Goal: Task Accomplishment & Management: Use online tool/utility

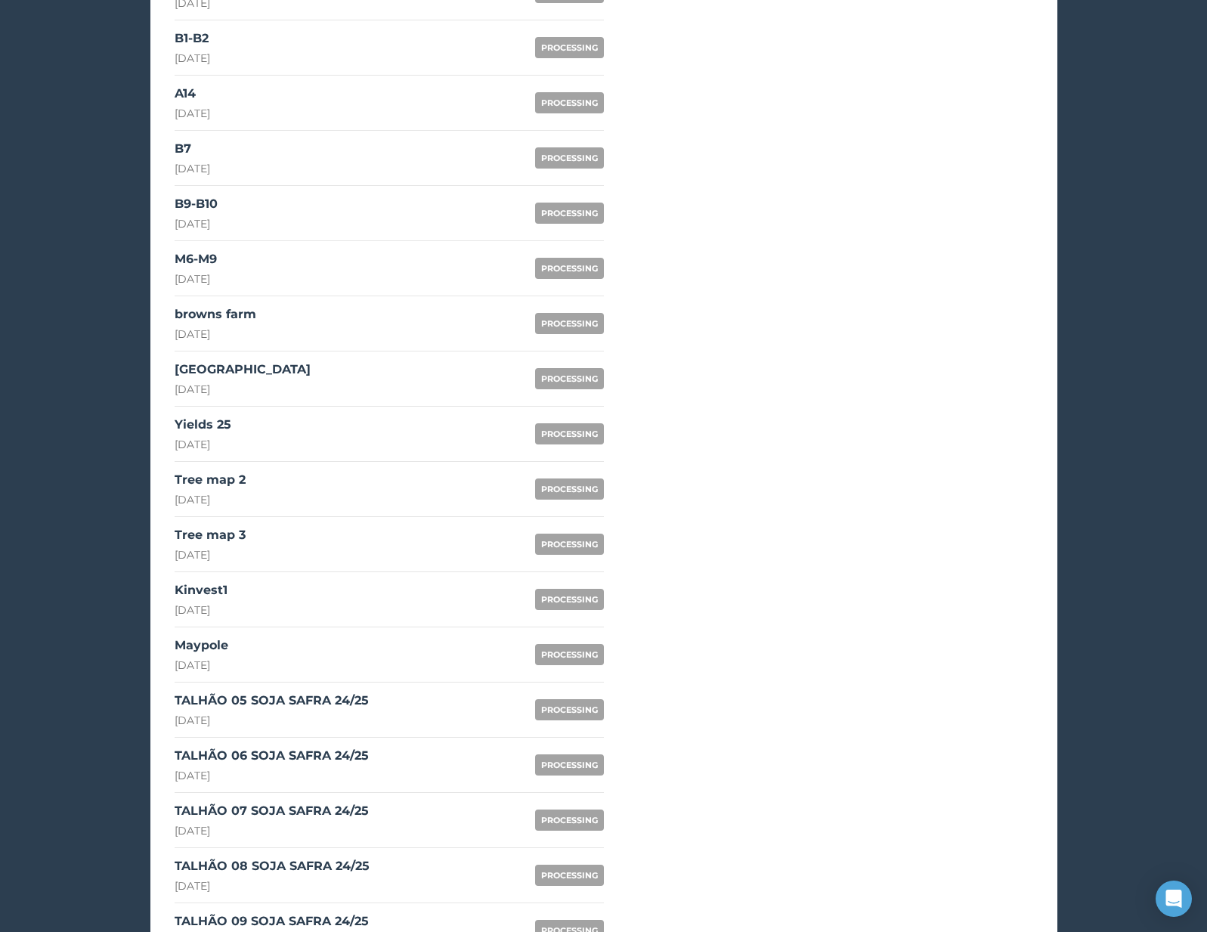
scroll to position [1079, 0]
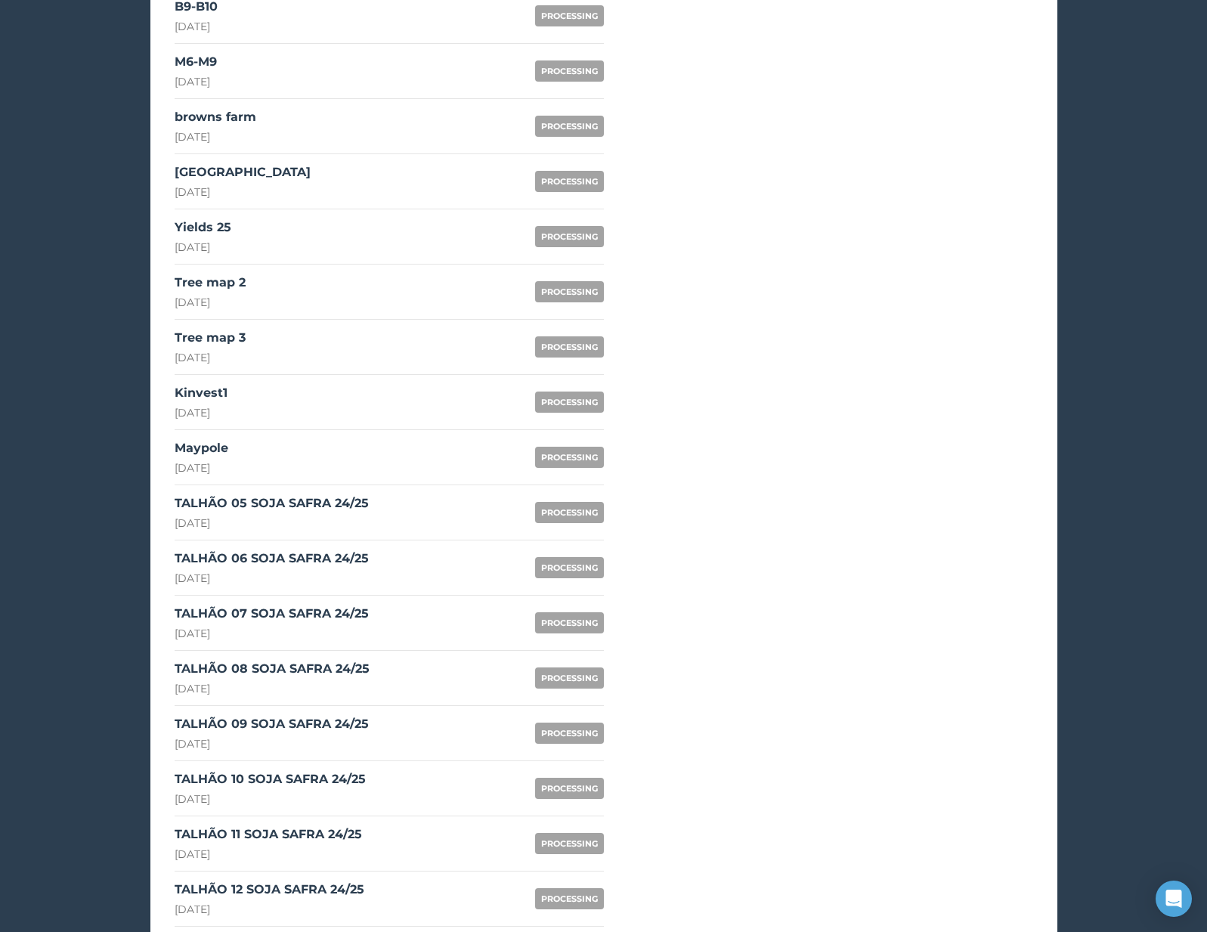
click at [339, 507] on div "TALHÃO 05 SOJA SAFRA 24/25" at bounding box center [272, 503] width 194 height 18
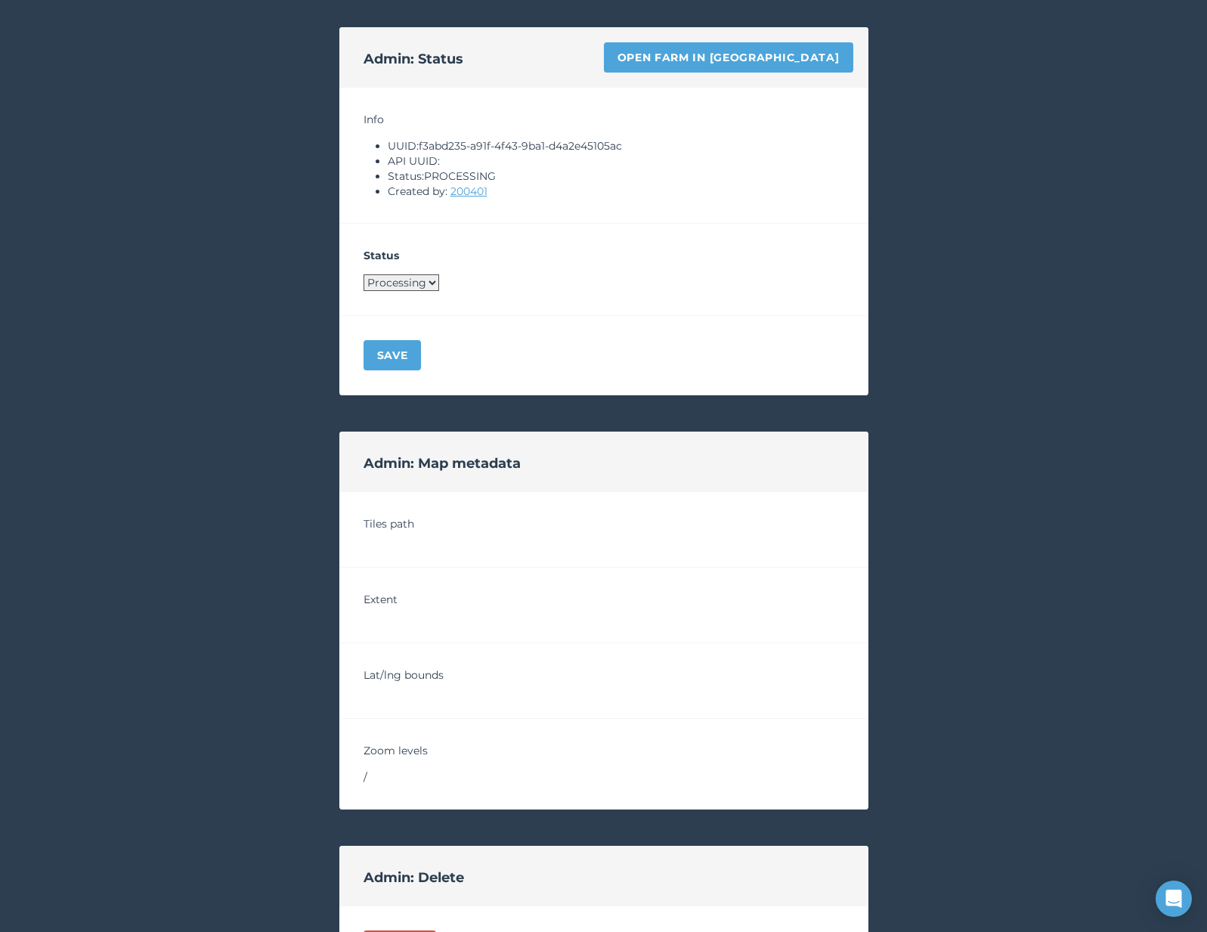
scroll to position [922, 0]
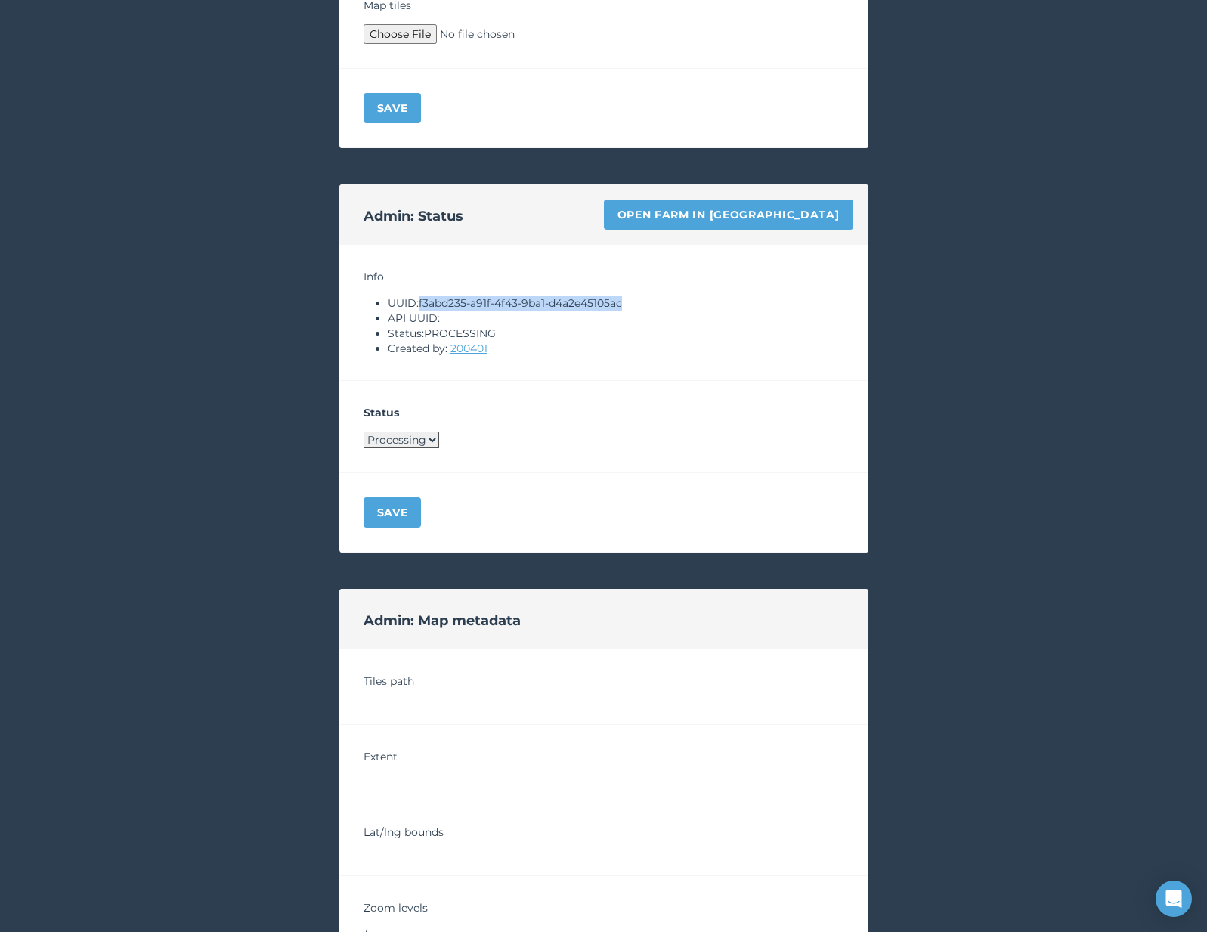
drag, startPoint x: 421, startPoint y: 301, endPoint x: 683, endPoint y: 300, distance: 262.2
click at [683, 300] on li "UUID: f3abd235-a91f-4f43-9ba1-d4a2e45105ac" at bounding box center [616, 302] width 456 height 15
copy li "f3abd235-a91f-4f43-9ba1-d4a2e45105ac"
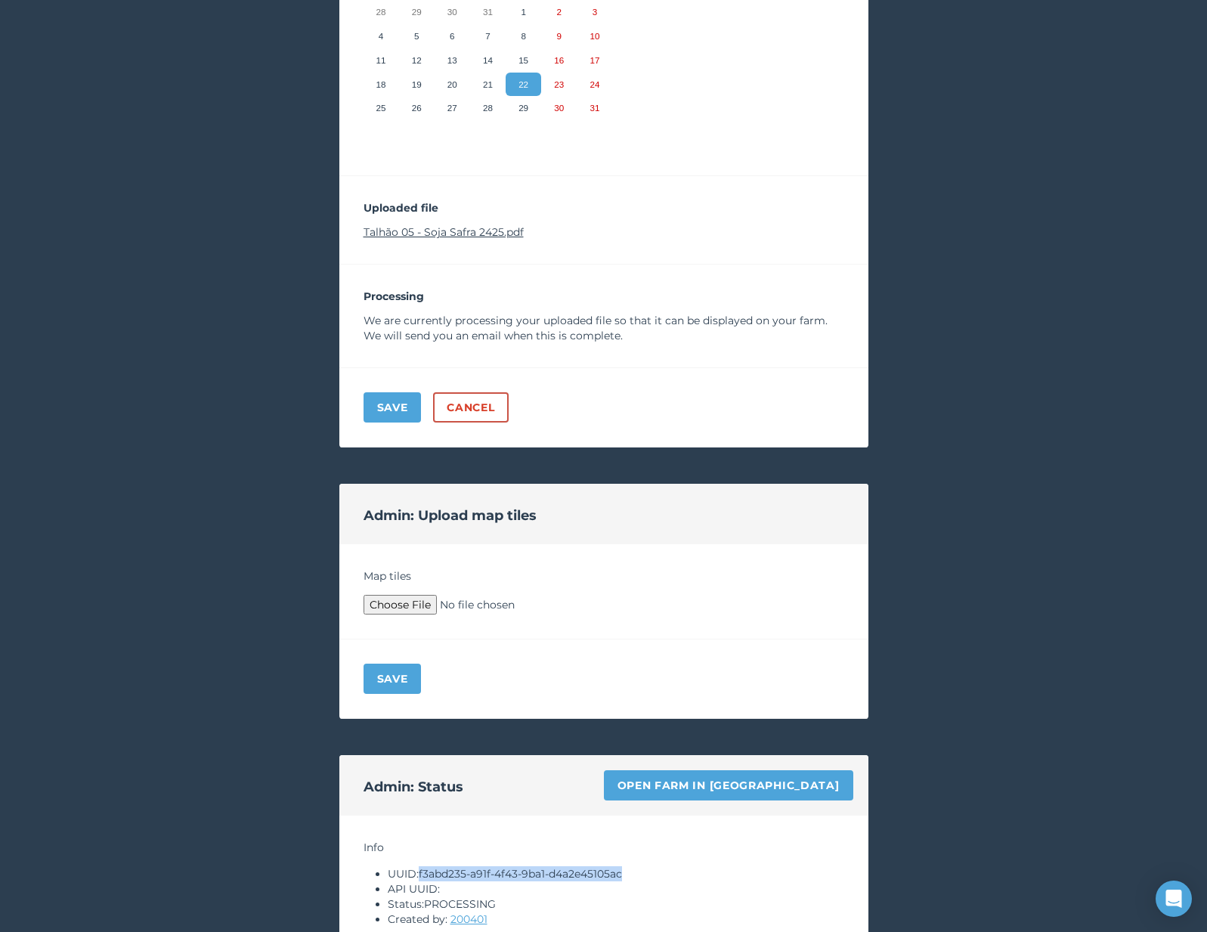
scroll to position [273, 0]
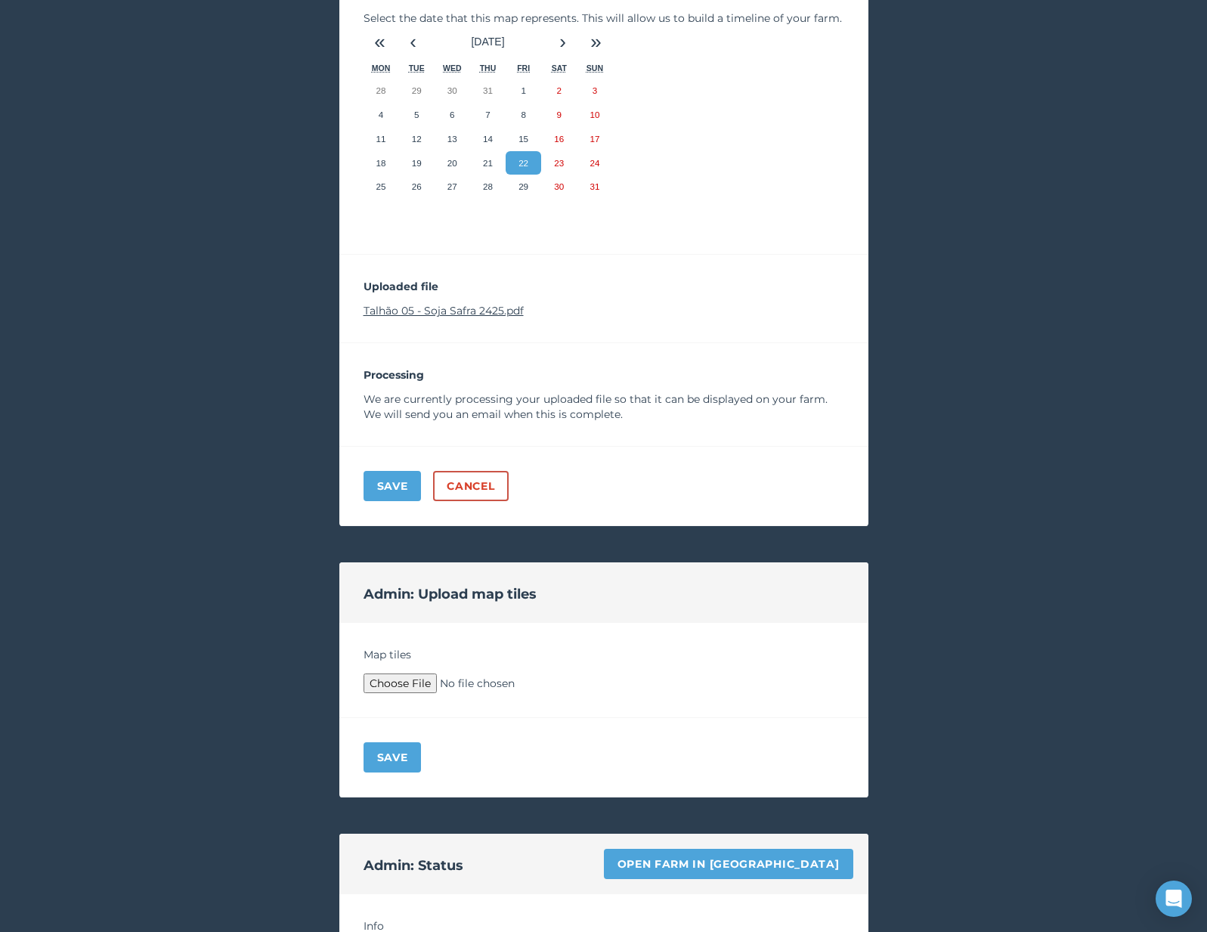
click at [433, 320] on div "Uploaded file Talhão 05 - Soja Safra 2425.pdf" at bounding box center [603, 299] width 529 height 88
click at [431, 310] on link "Talhão 05 - Soja Safra 2425.pdf" at bounding box center [444, 311] width 160 height 14
type input "C:\fakepath\Archive.zip"
click at [405, 752] on button "Save" at bounding box center [393, 757] width 58 height 30
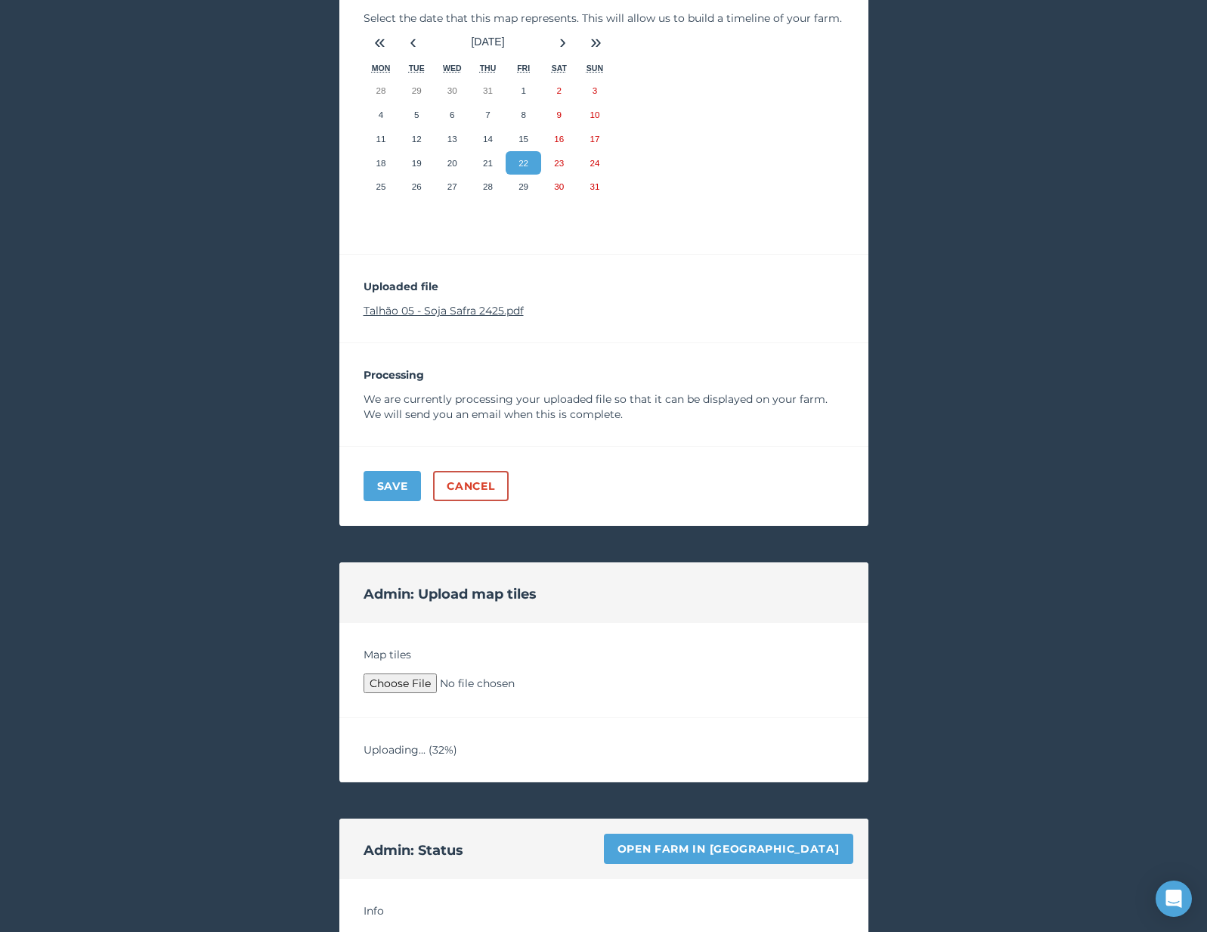
click at [237, 647] on div "< Back to your maps Update a map PROCESSING Name your map TALHÃO 05 SOJA SAFRA …" at bounding box center [603, 775] width 1207 height 2004
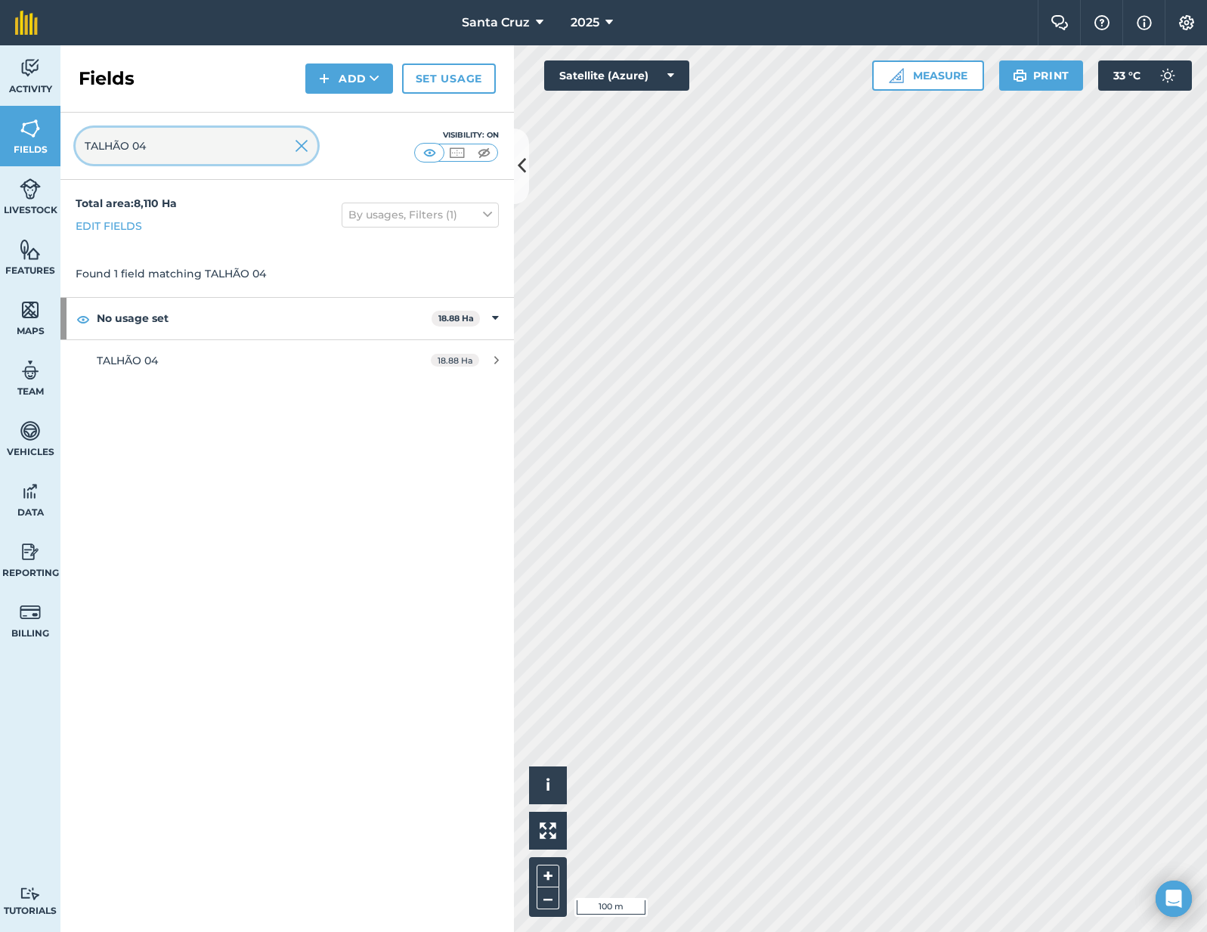
click at [258, 154] on input "TALHÃO 04" at bounding box center [197, 146] width 242 height 36
type input "TALHÃO 05"
click at [300, 563] on div "Total area : 8,110 Ha Edit fields By usages, Filters (1) Found 1 field matching…" at bounding box center [286, 556] width 453 height 752
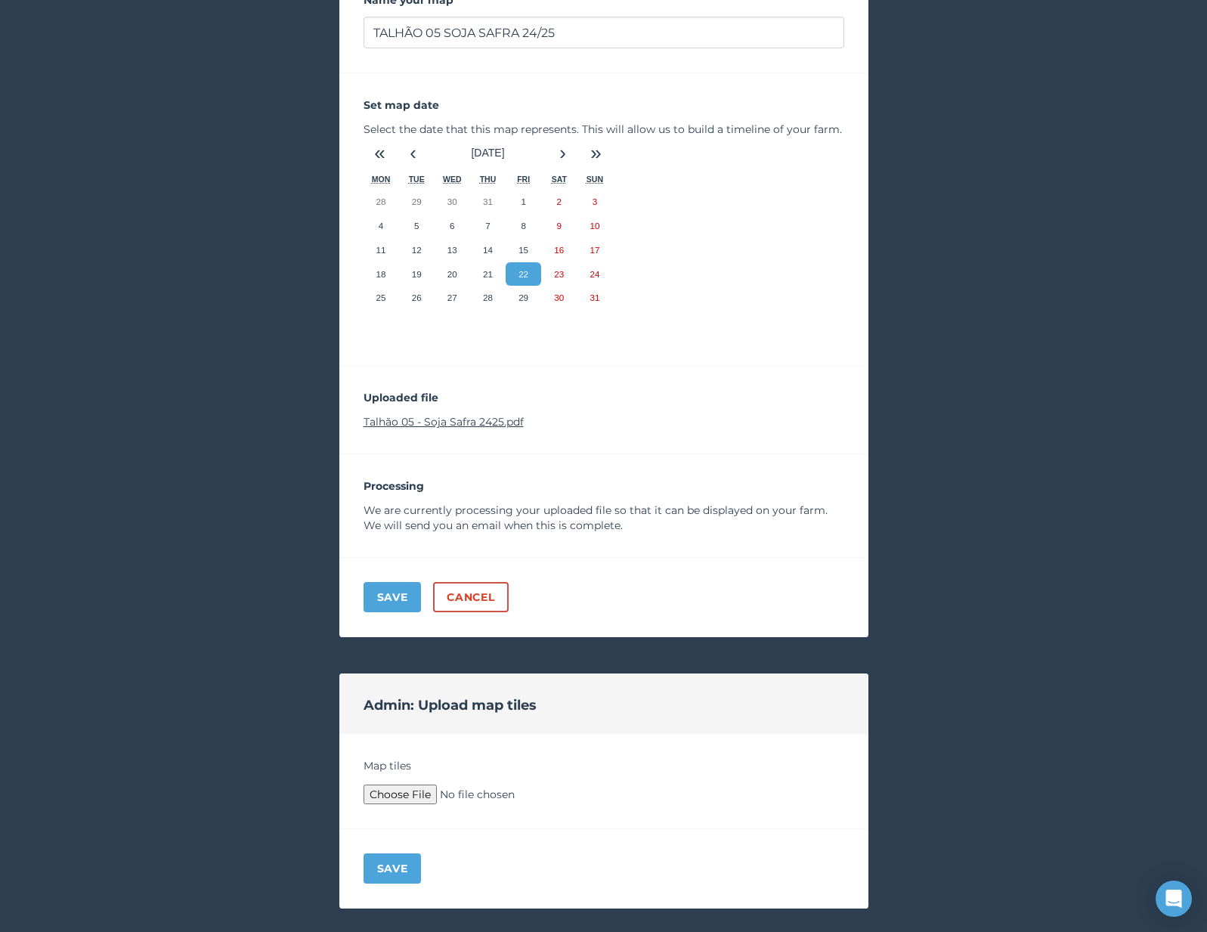
scroll to position [168, 0]
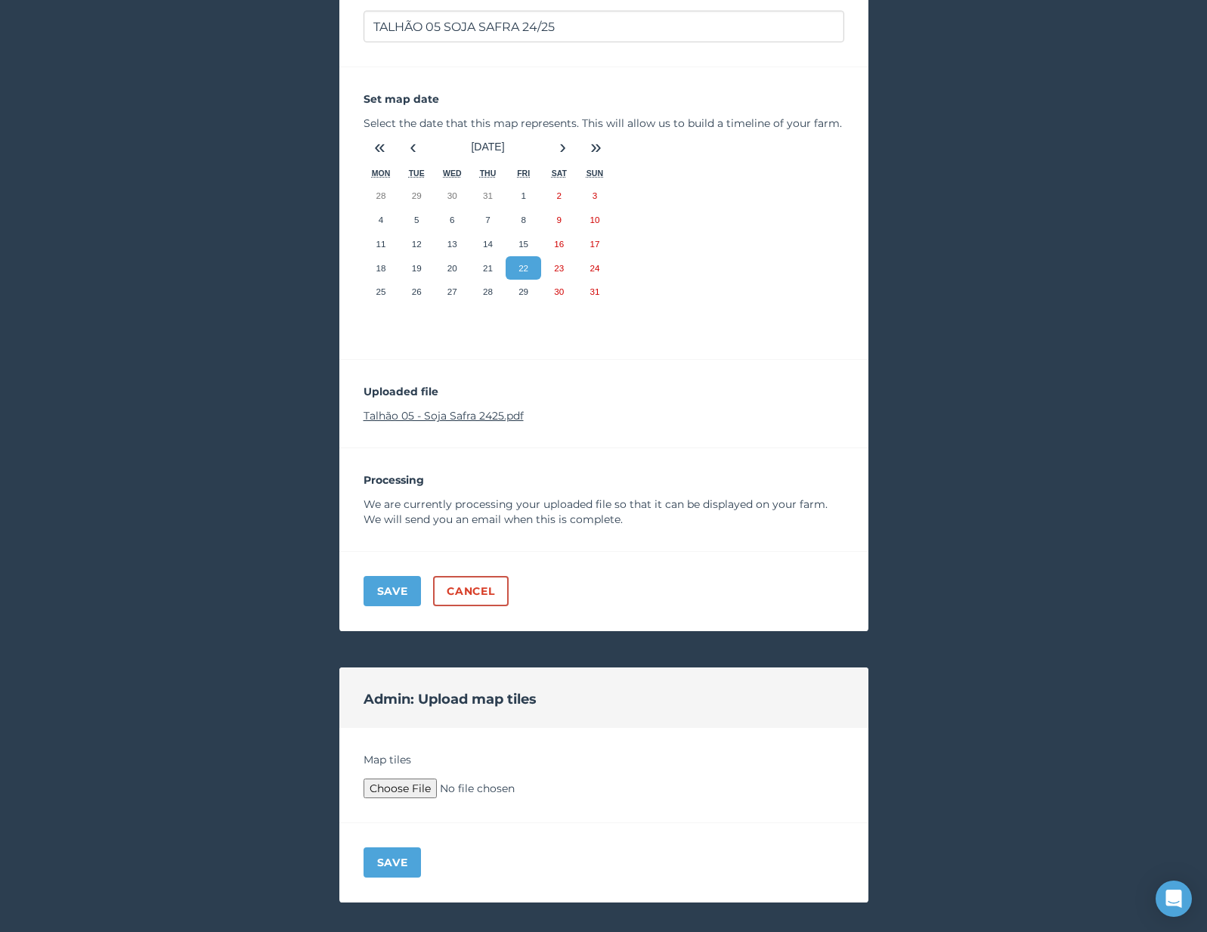
type input "C:\fakepath\Archive.zip"
click at [391, 859] on button "Save" at bounding box center [393, 862] width 58 height 30
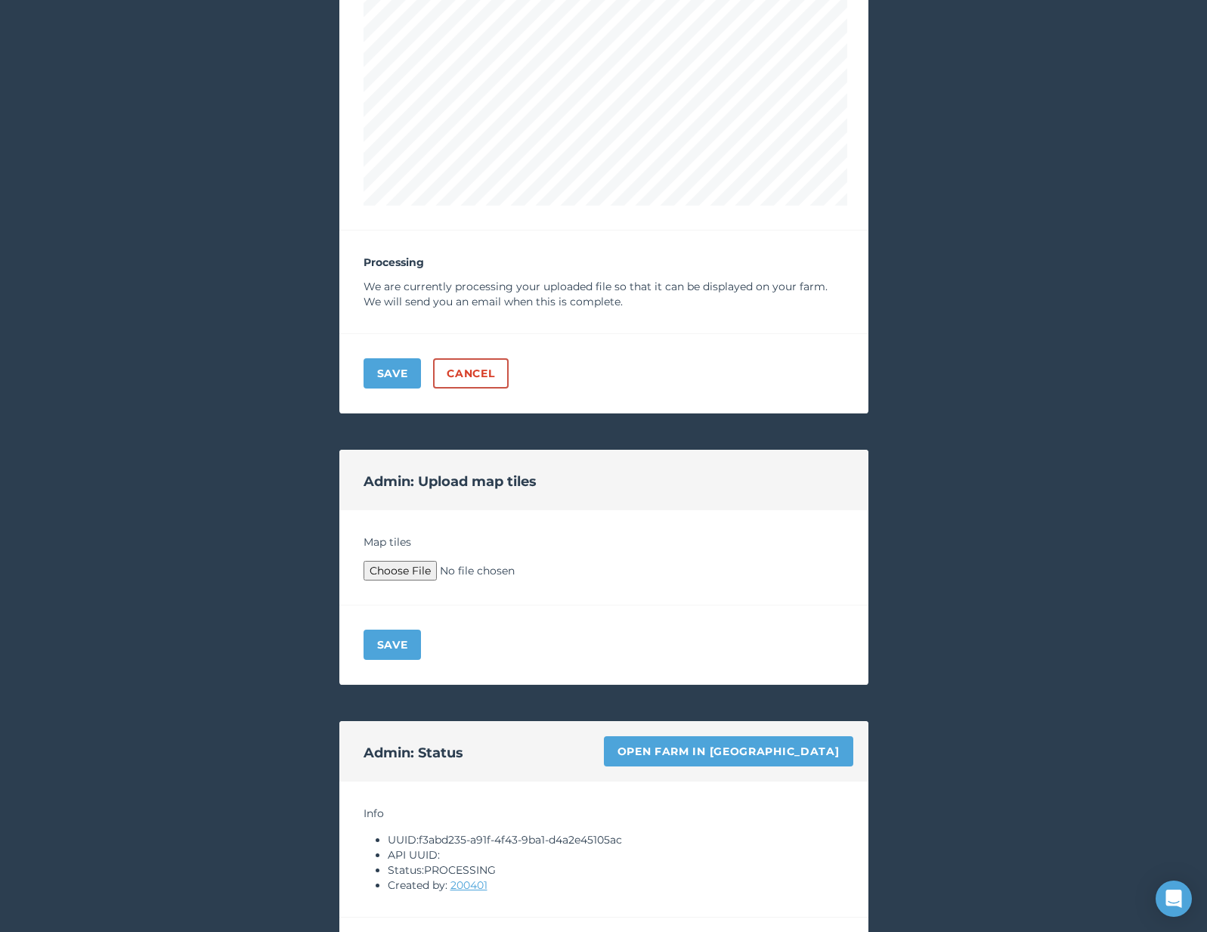
scroll to position [959, 0]
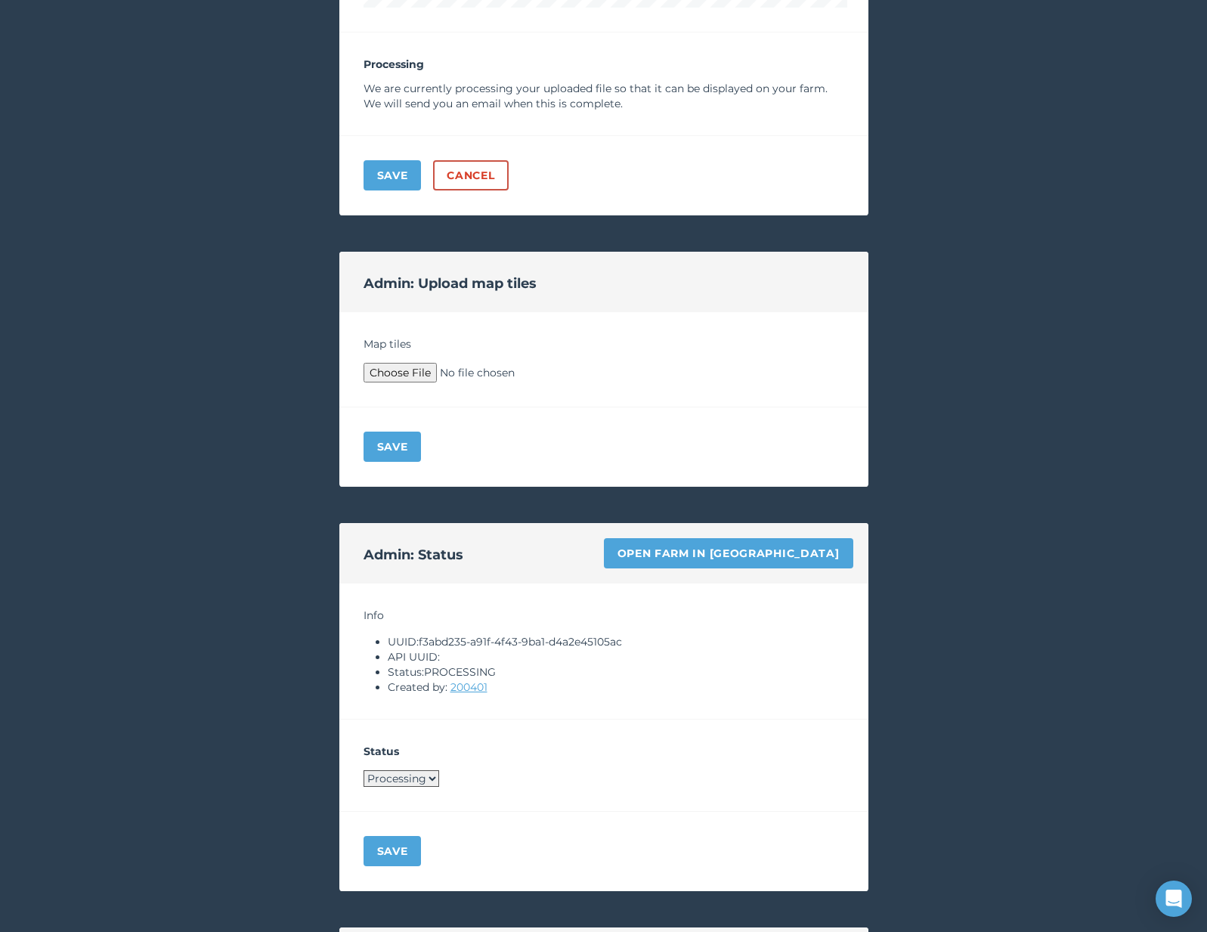
click at [390, 774] on select "Processing Live Archived" at bounding box center [402, 778] width 76 height 17
select select "LIVE"
click at [392, 853] on button "Save" at bounding box center [393, 851] width 58 height 30
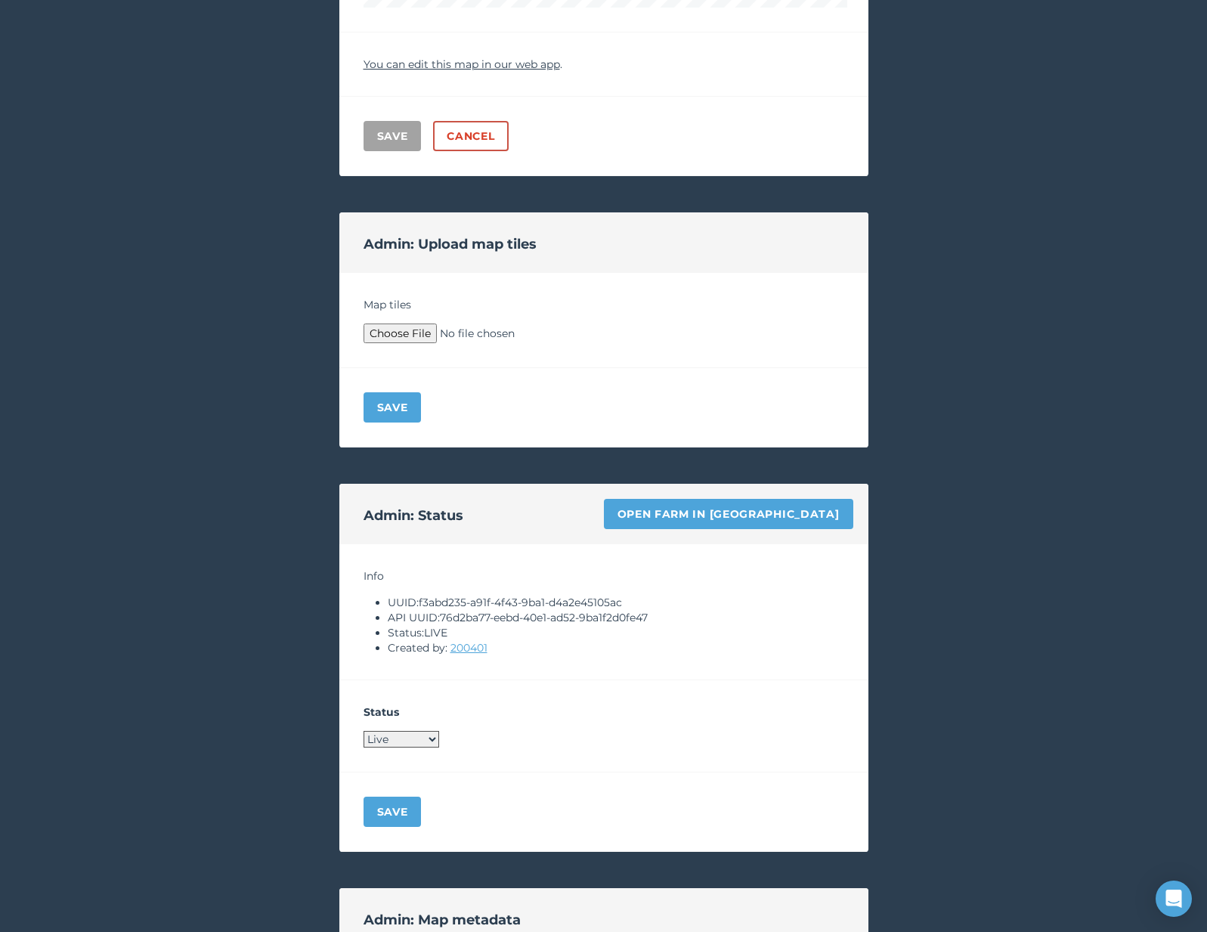
scroll to position [0, 0]
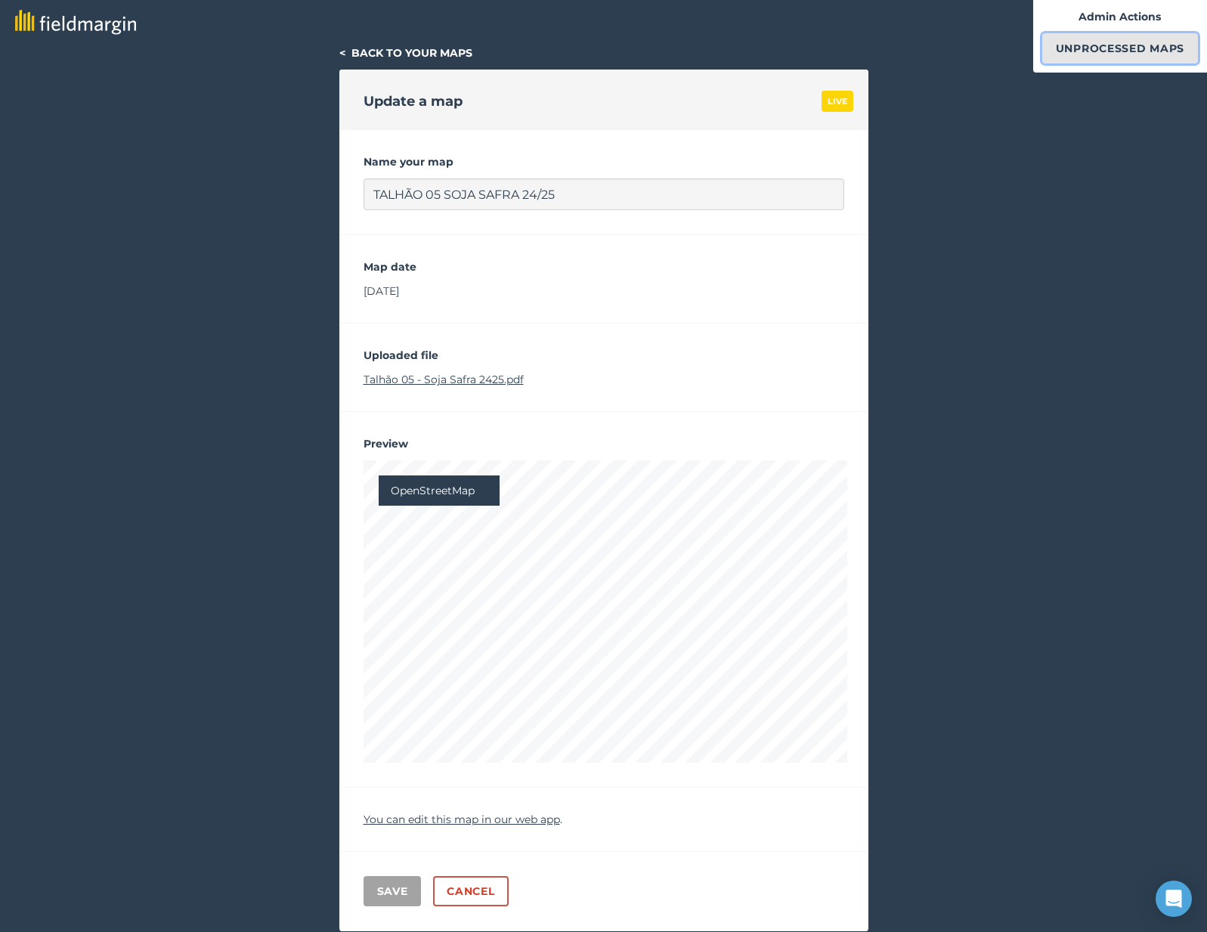
click at [1103, 51] on link "Unprocessed Maps" at bounding box center [1120, 48] width 156 height 30
